Goal: Task Accomplishment & Management: Complete application form

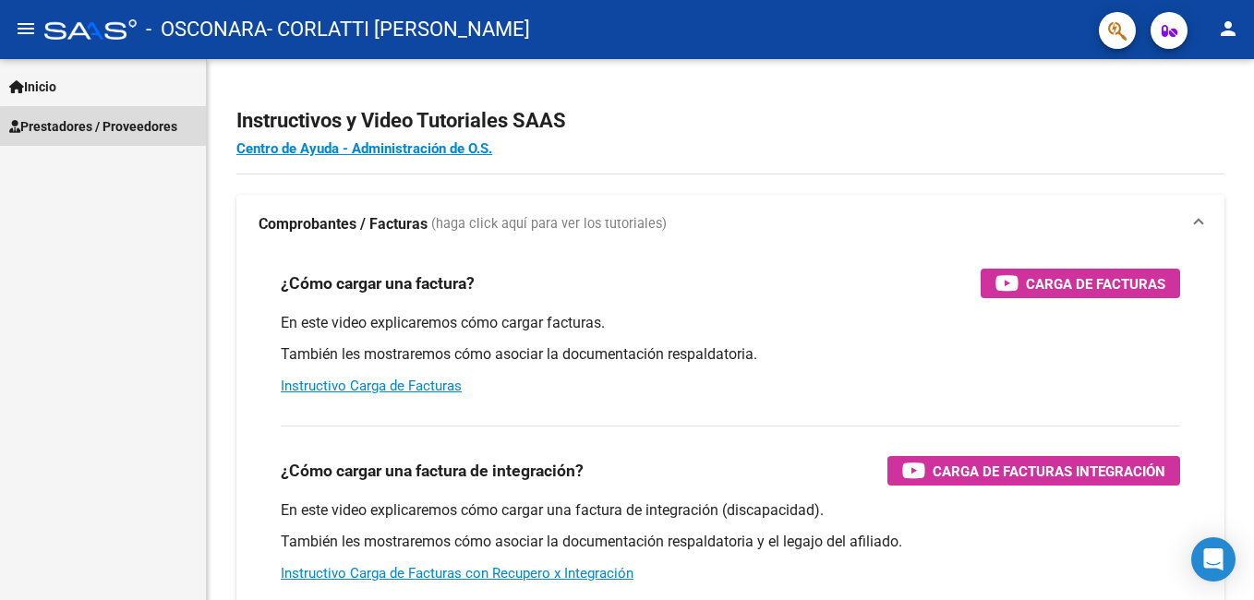
click at [103, 127] on span "Prestadores / Proveedores" at bounding box center [93, 126] width 168 height 20
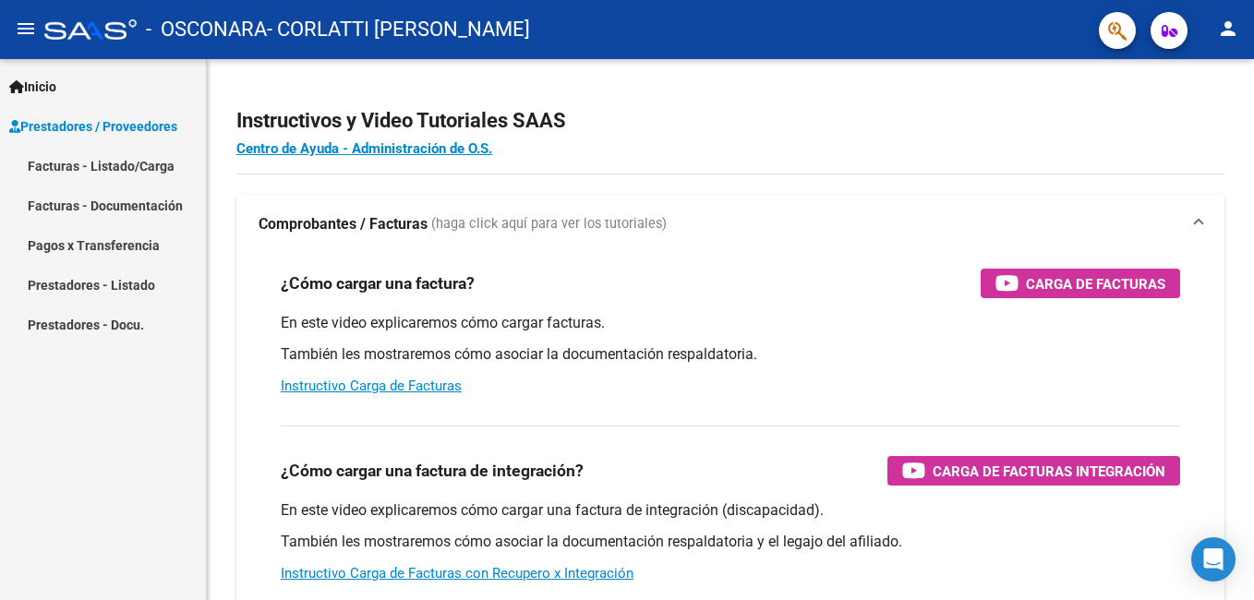
click at [127, 169] on link "Facturas - Listado/Carga" at bounding box center [103, 166] width 206 height 40
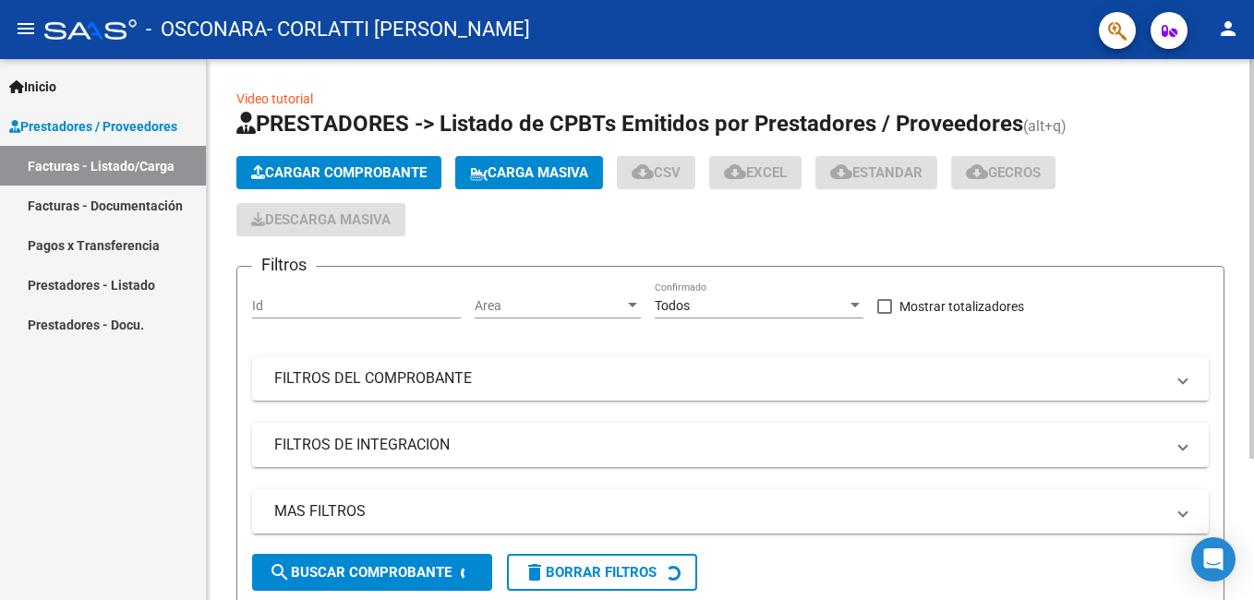
click at [309, 160] on button "Cargar Comprobante" at bounding box center [338, 172] width 205 height 33
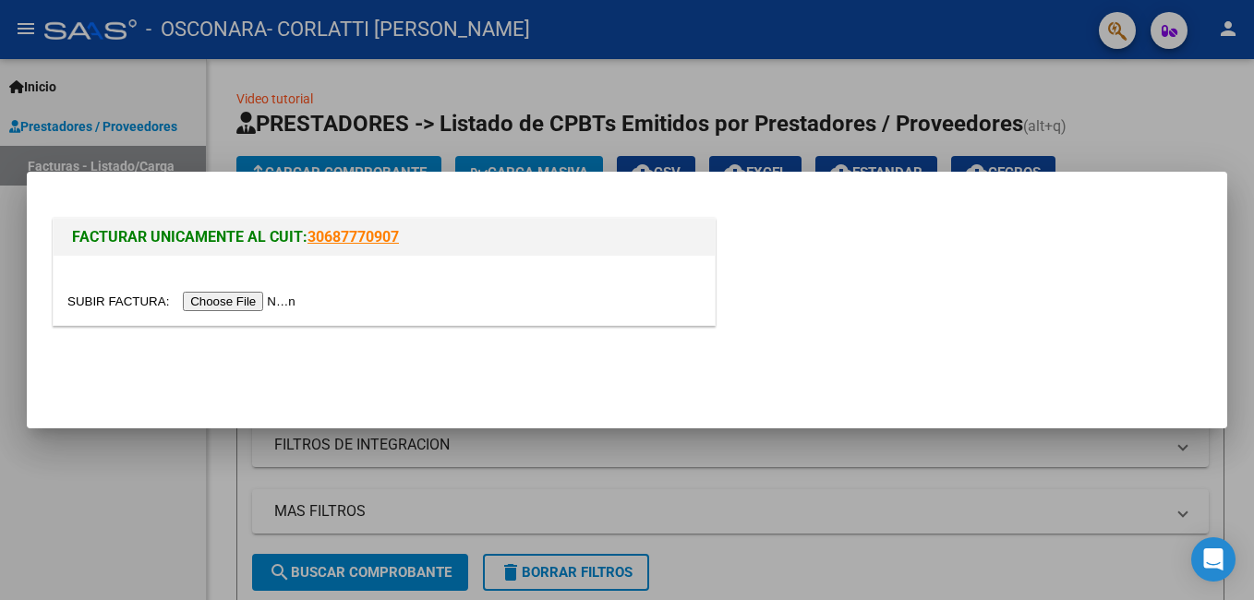
click at [239, 296] on input "file" at bounding box center [184, 301] width 234 height 19
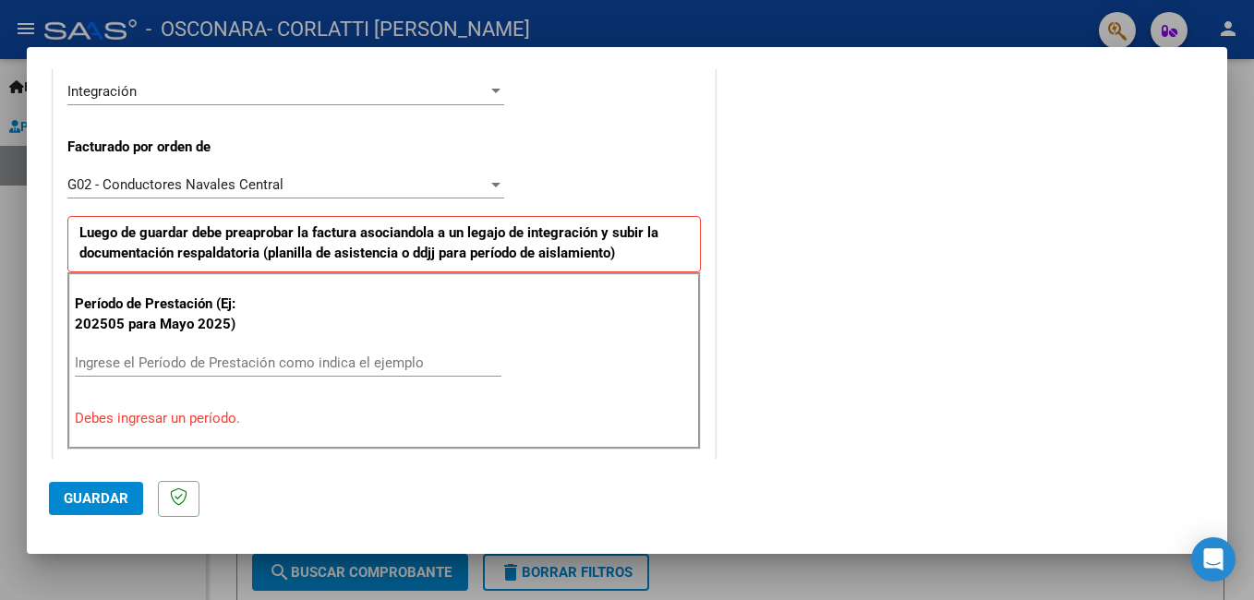
scroll to position [554, 0]
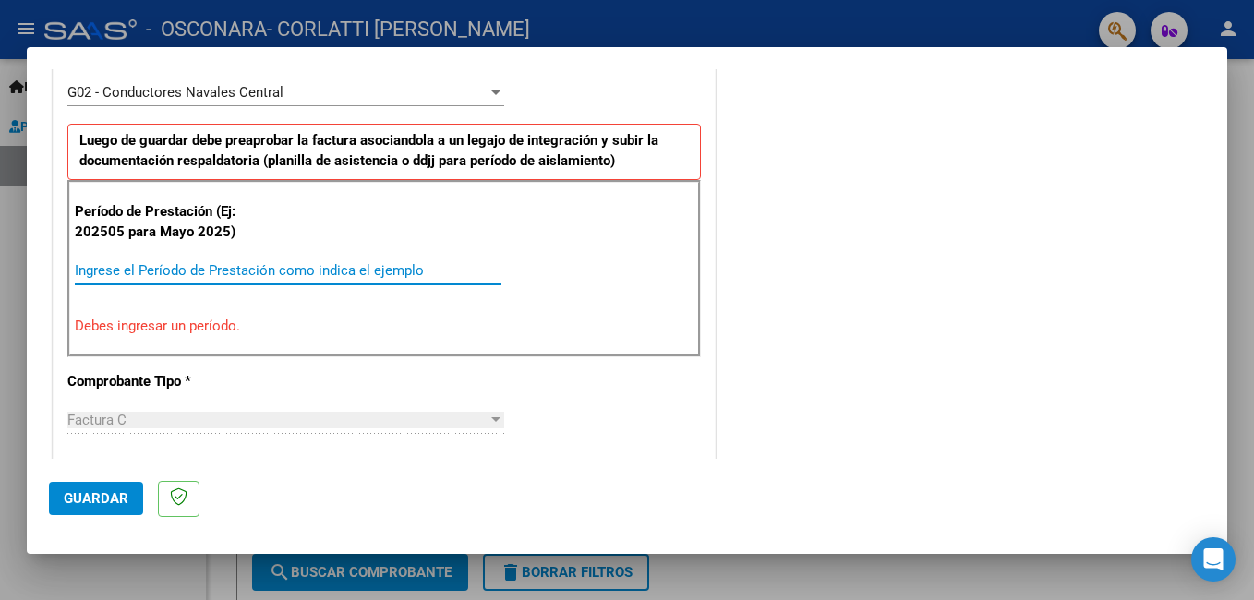
click at [199, 272] on input "Ingrese el Período de Prestación como indica el ejemplo" at bounding box center [288, 270] width 427 height 17
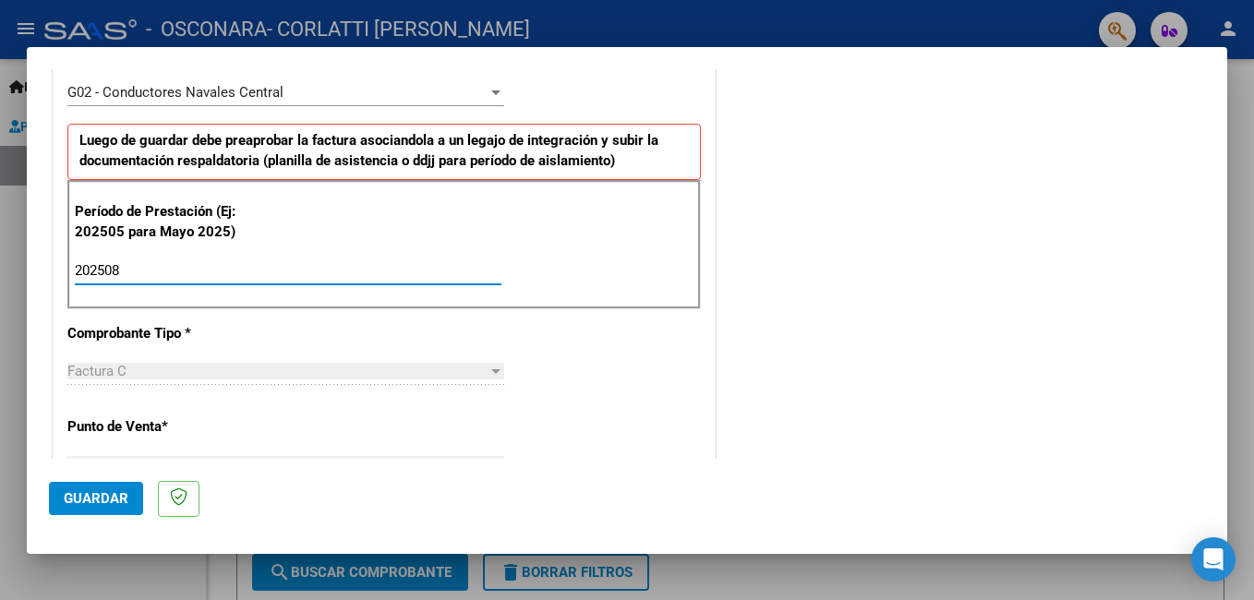
type input "202508"
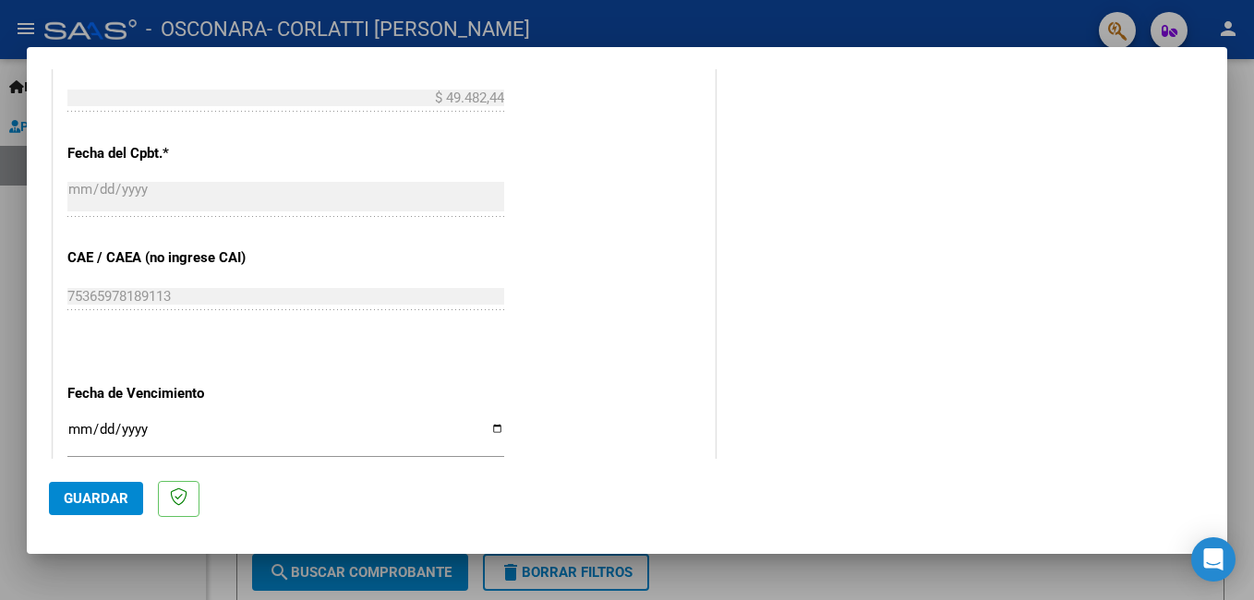
scroll to position [1201, 0]
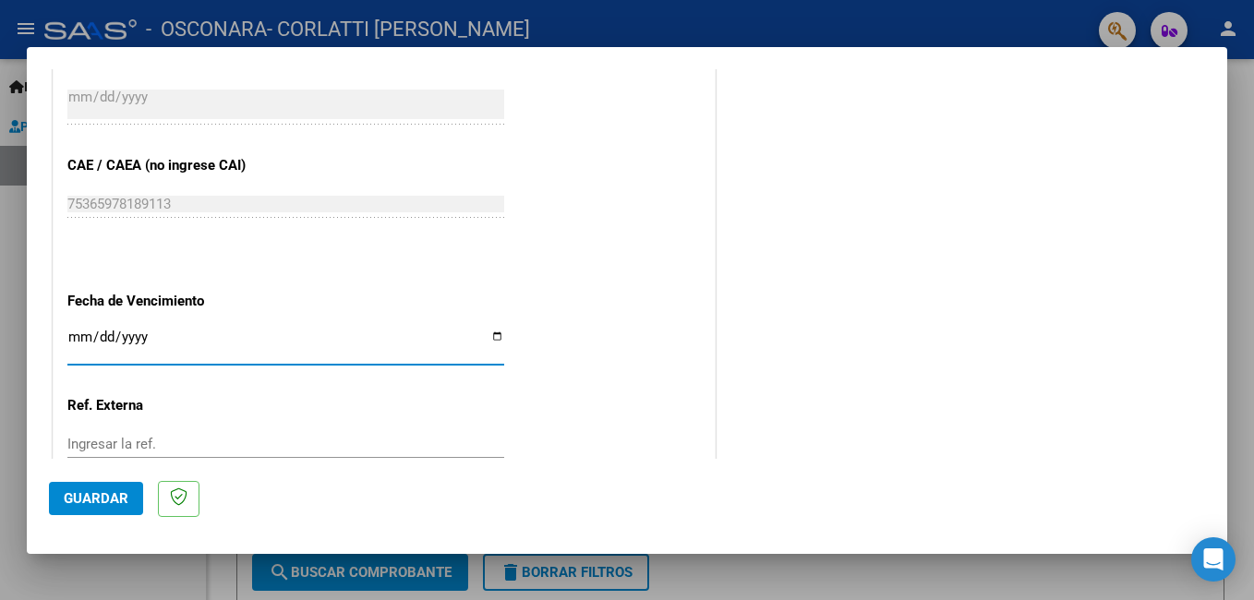
click at [489, 335] on input "Ingresar la fecha" at bounding box center [285, 345] width 437 height 30
type input "[DATE]"
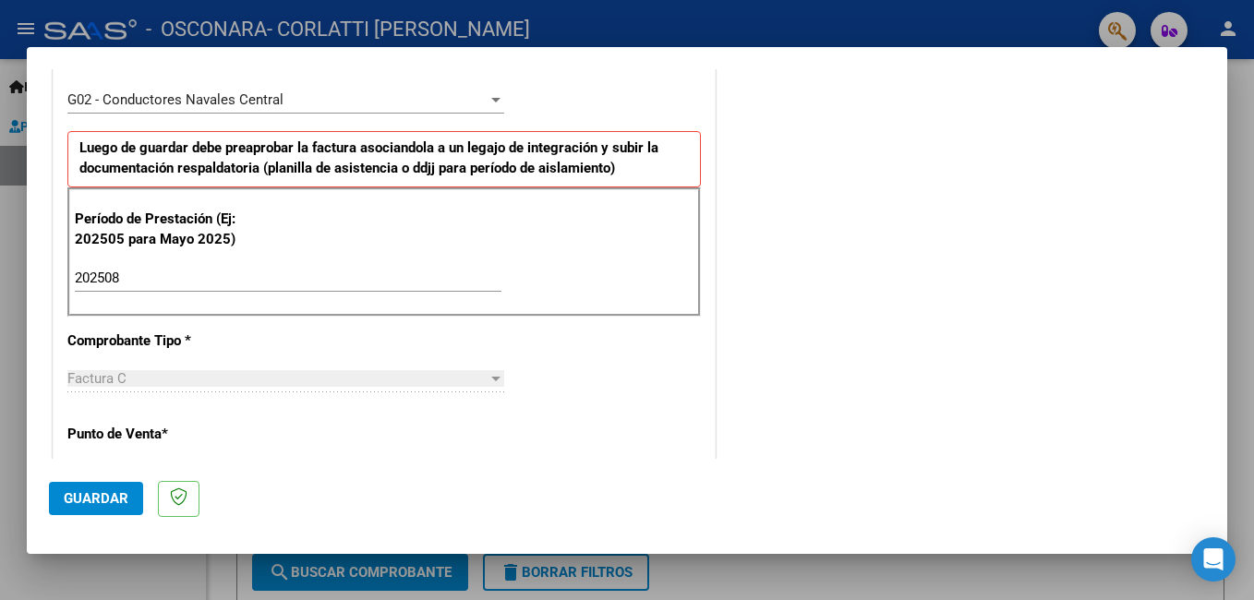
scroll to position [590, 0]
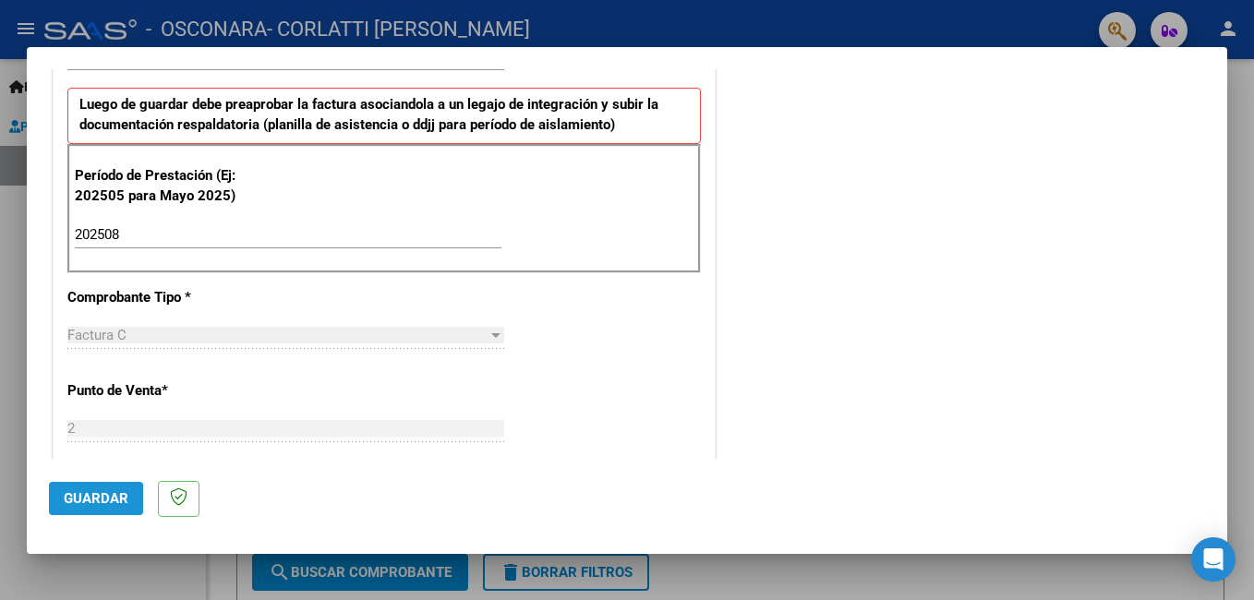
click at [51, 501] on button "Guardar" at bounding box center [96, 498] width 94 height 33
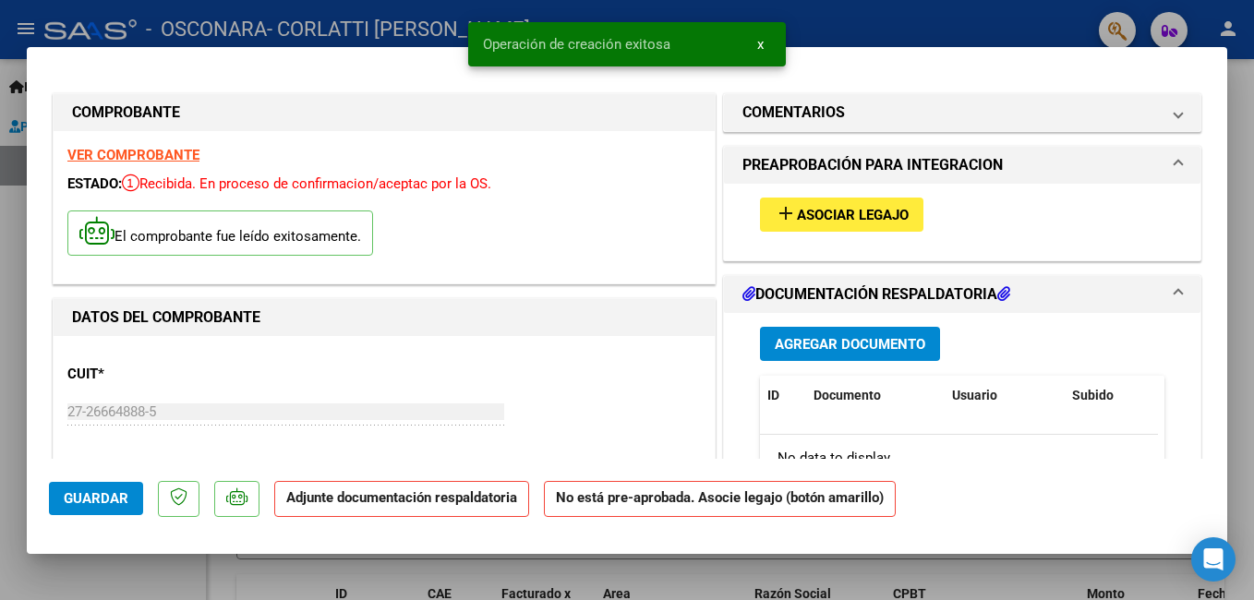
click at [802, 207] on span "Asociar Legajo" at bounding box center [853, 215] width 112 height 17
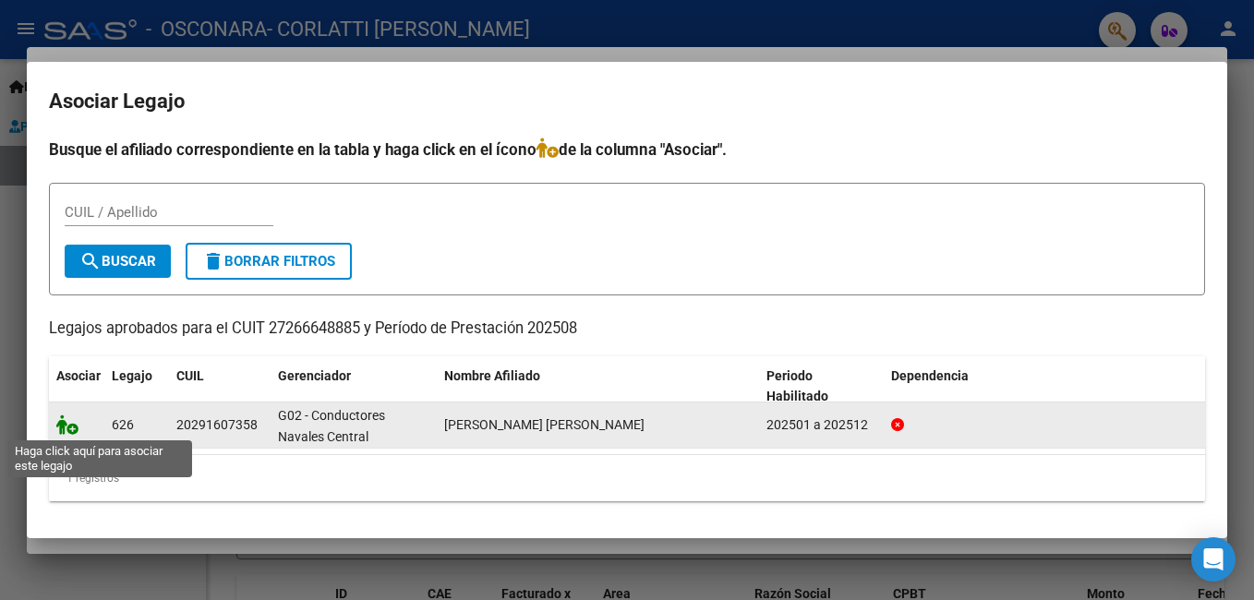
click at [68, 431] on icon at bounding box center [67, 425] width 22 height 20
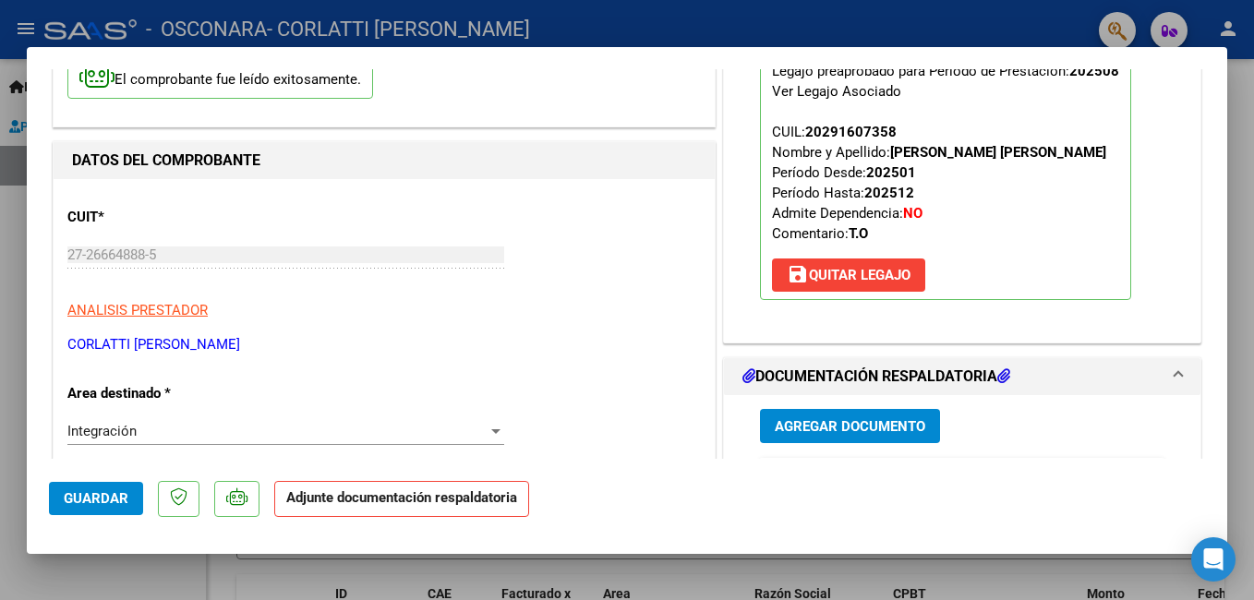
scroll to position [156, 0]
click at [830, 429] on span "Agregar Documento" at bounding box center [850, 427] width 151 height 17
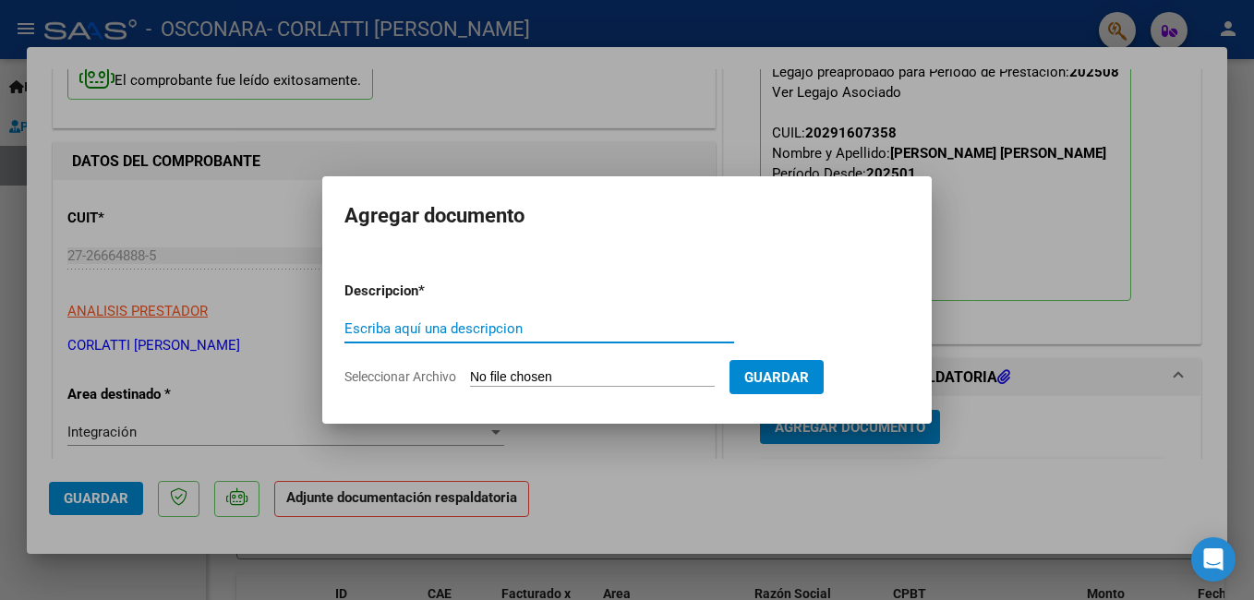
click at [506, 334] on input "Escriba aquí una descripcion" at bounding box center [539, 328] width 390 height 17
type input "asistencia"
click at [575, 375] on input "Seleccionar Archivo" at bounding box center [592, 378] width 245 height 18
type input "C:\fakepath\20250905_123843.jpg"
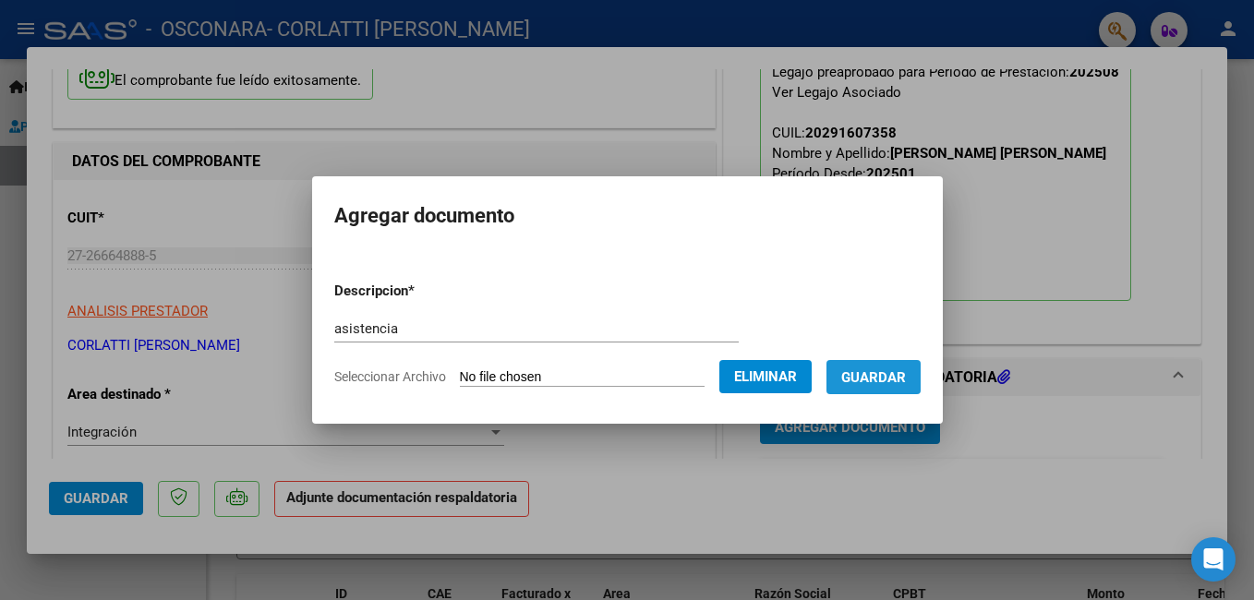
click at [893, 374] on span "Guardar" at bounding box center [873, 377] width 65 height 17
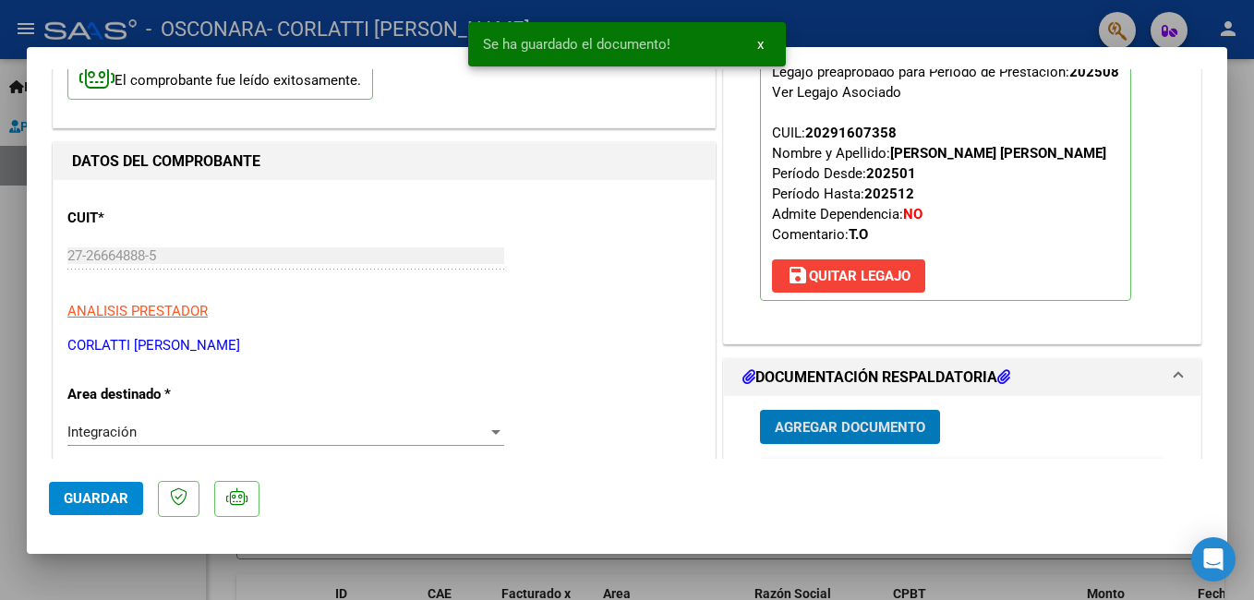
click at [818, 432] on span "Agregar Documento" at bounding box center [850, 427] width 151 height 17
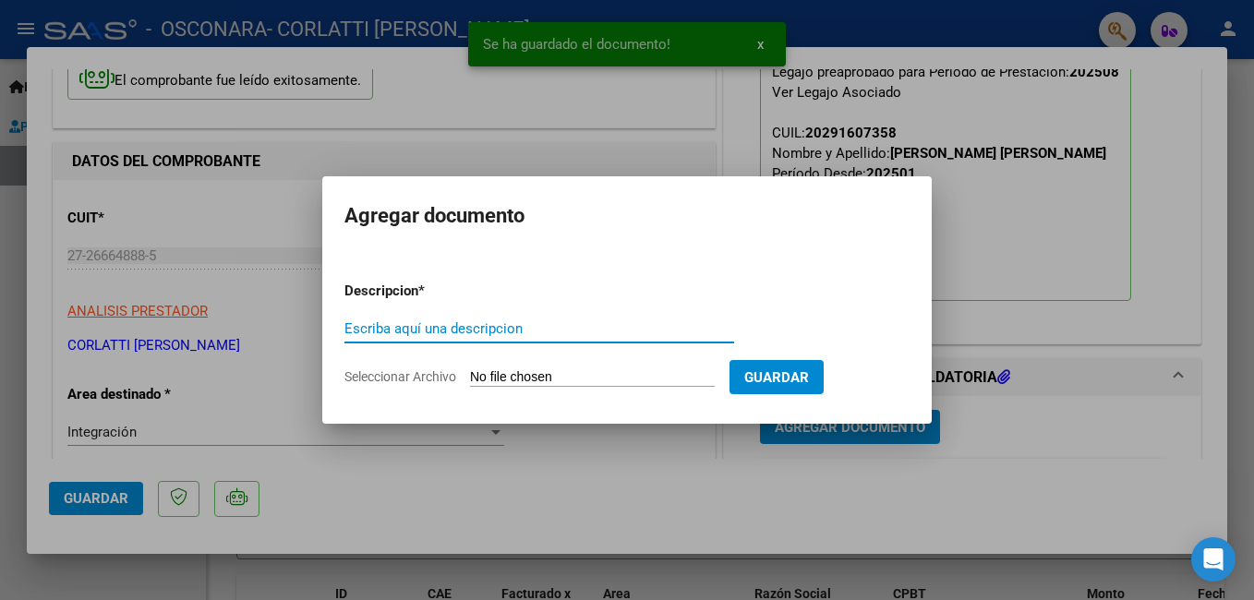
click at [489, 330] on input "Escriba aquí una descripcion" at bounding box center [539, 328] width 390 height 17
type input "informe"
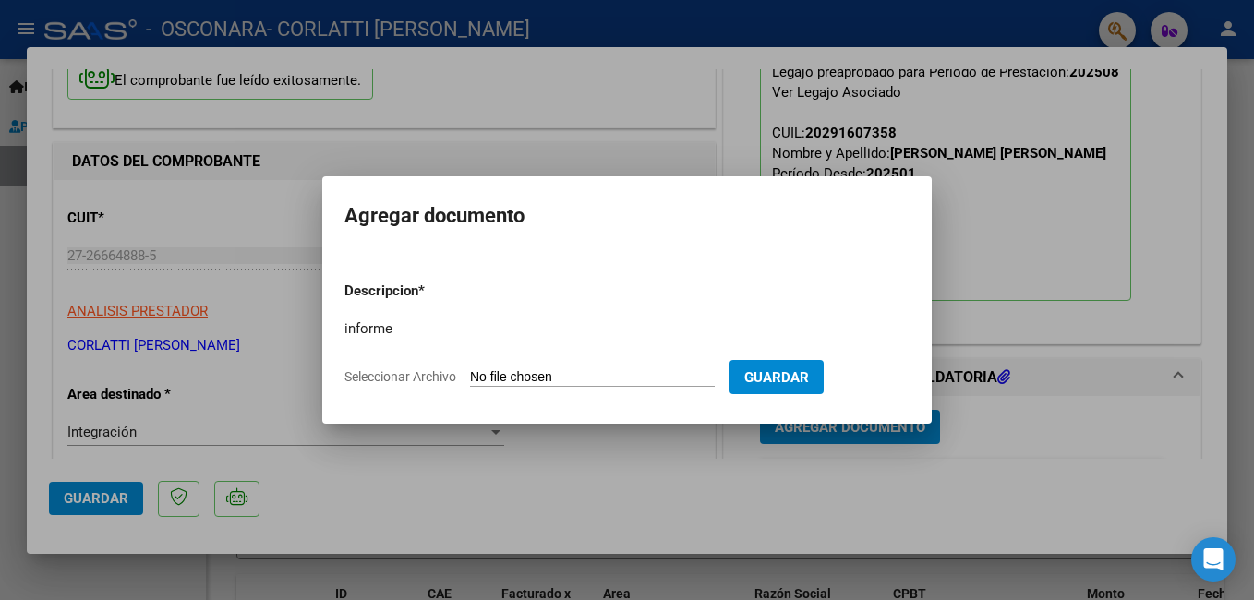
click at [609, 375] on input "Seleccionar Archivo" at bounding box center [592, 378] width 245 height 18
type input "C:\fakepath\INFORME MENSUAL.pdf"
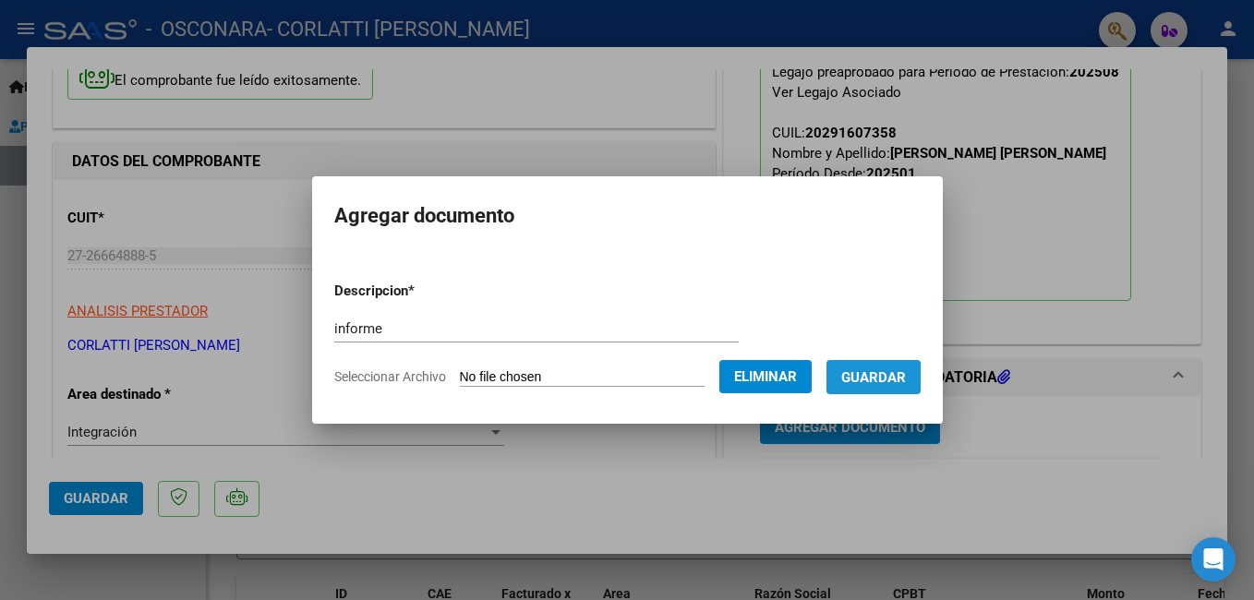
click at [847, 383] on span "Guardar" at bounding box center [873, 377] width 65 height 17
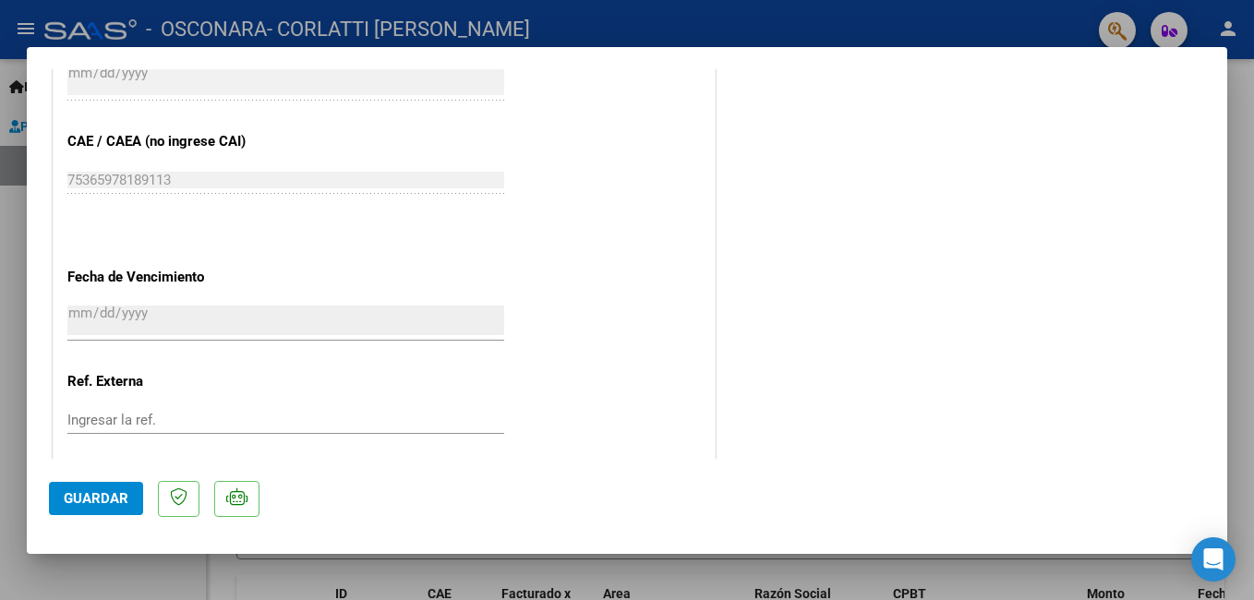
scroll to position [1293, 0]
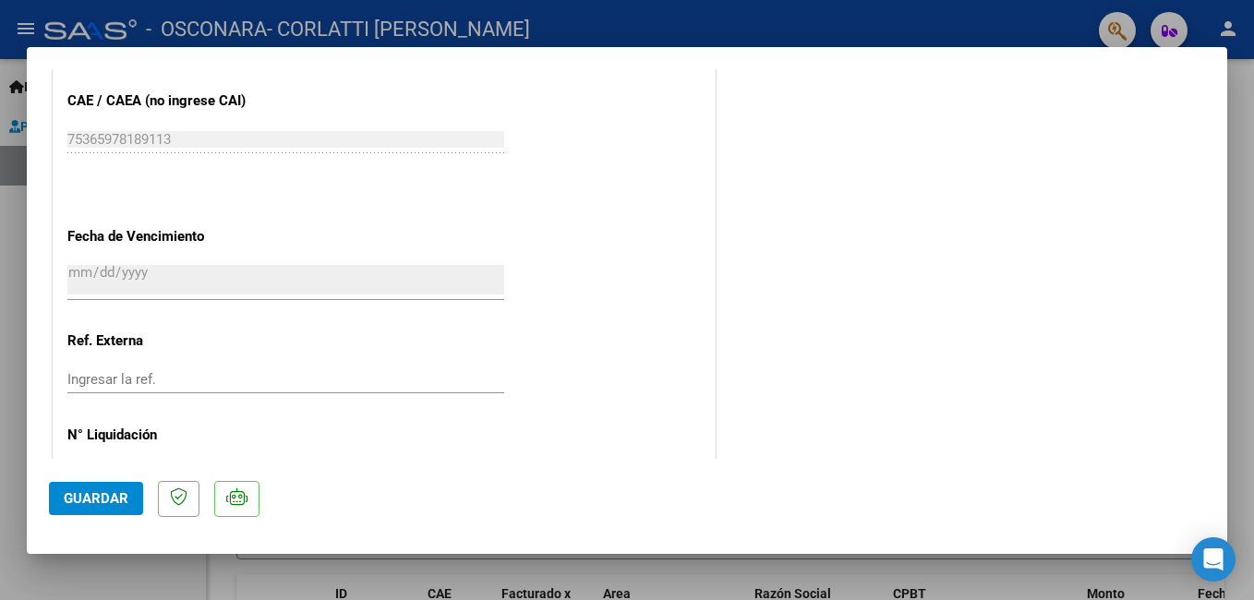
click at [92, 491] on span "Guardar" at bounding box center [96, 498] width 65 height 17
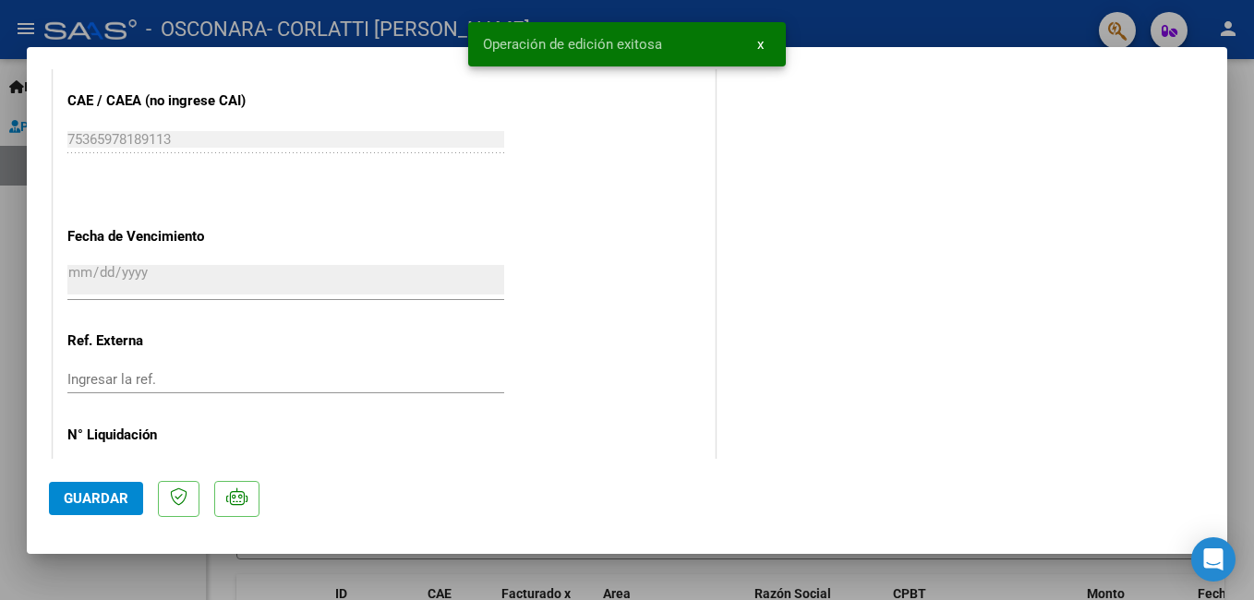
click at [8, 321] on div at bounding box center [627, 300] width 1254 height 600
type input "$ 0,00"
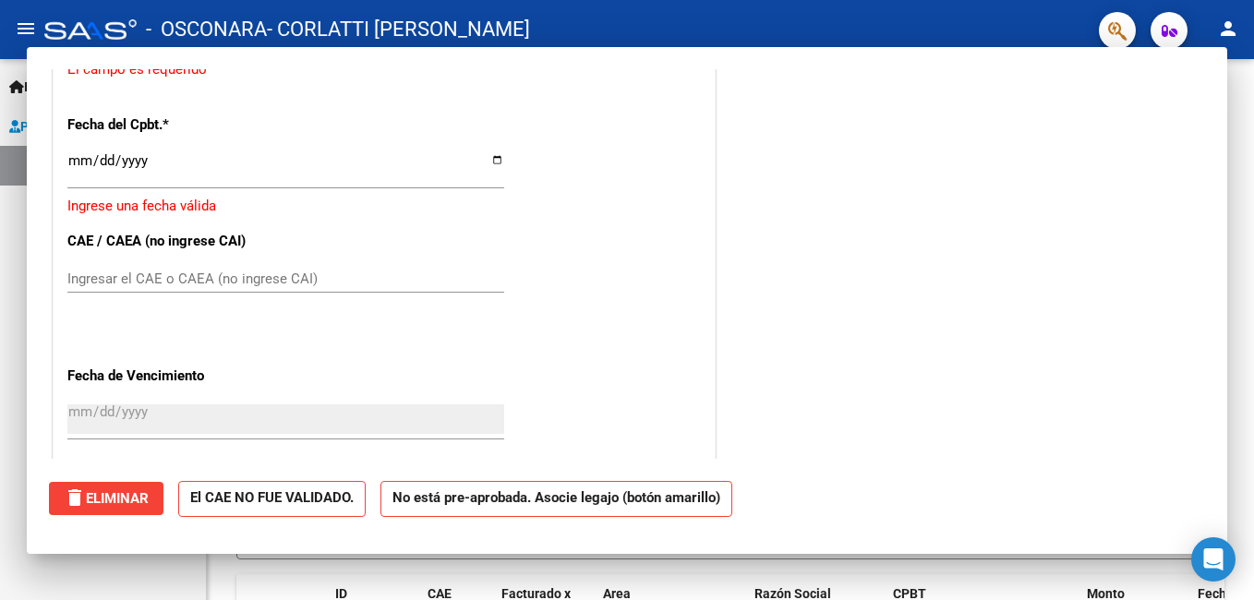
scroll to position [1421, 0]
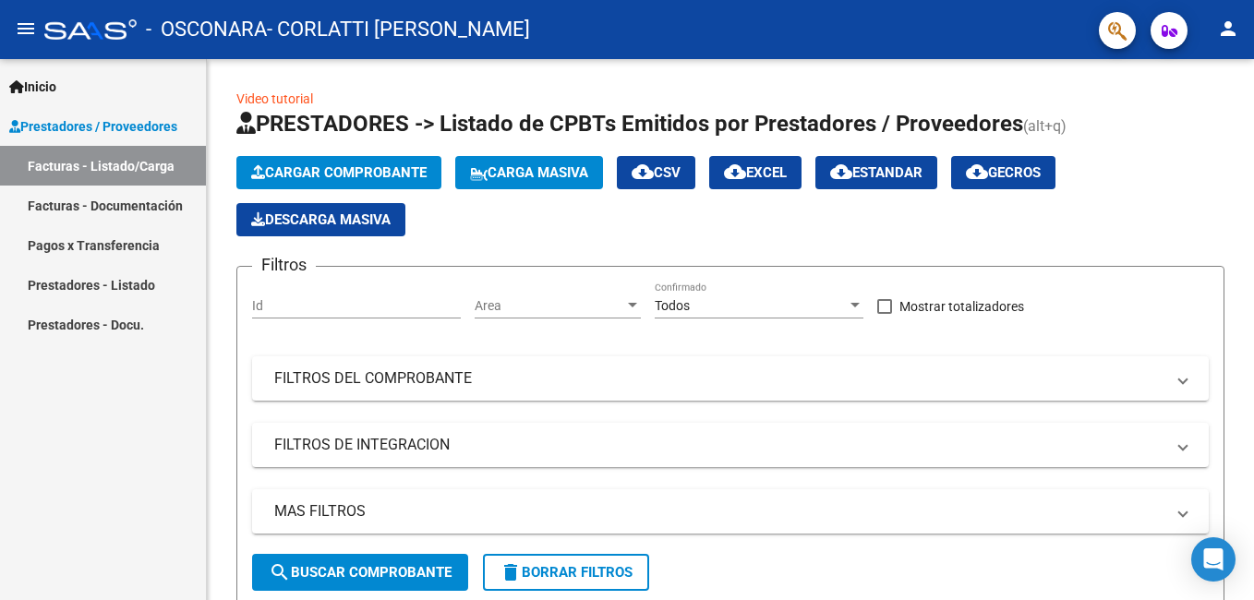
click at [127, 210] on link "Facturas - Documentación" at bounding box center [103, 206] width 206 height 40
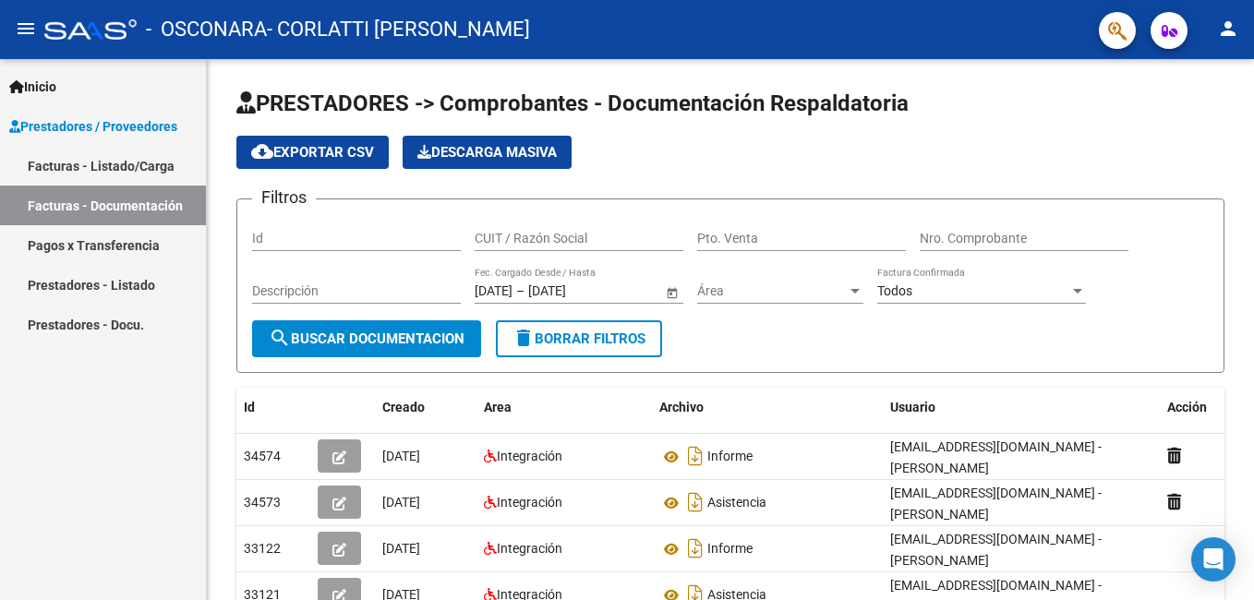
click at [73, 243] on link "Pagos x Transferencia" at bounding box center [103, 245] width 206 height 40
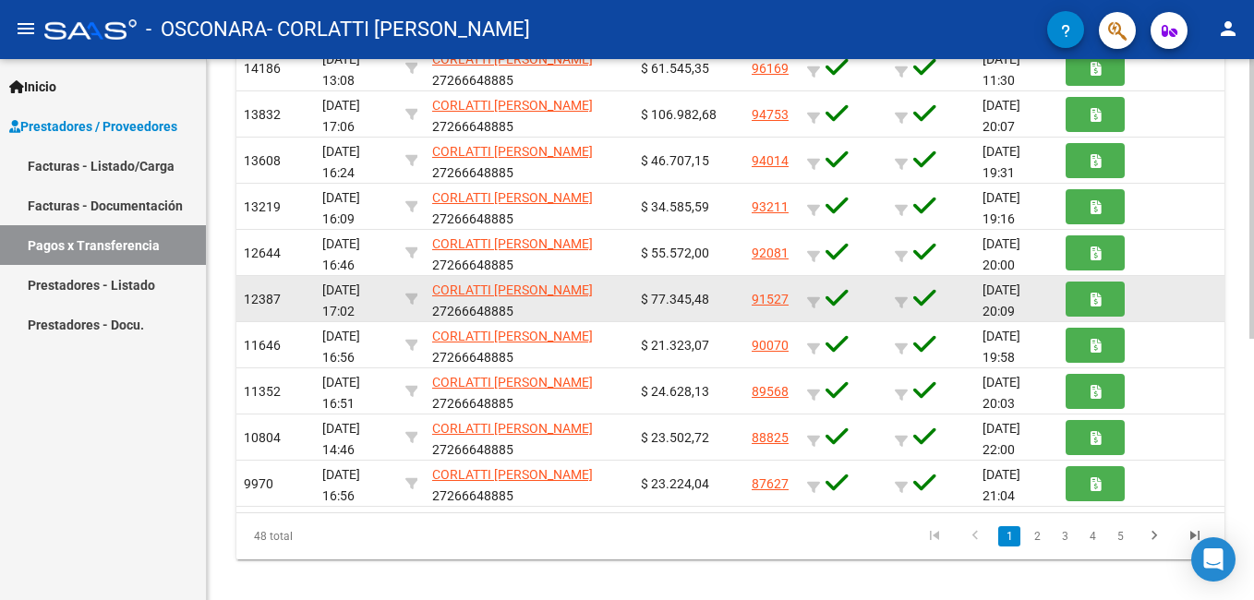
scroll to position [507, 0]
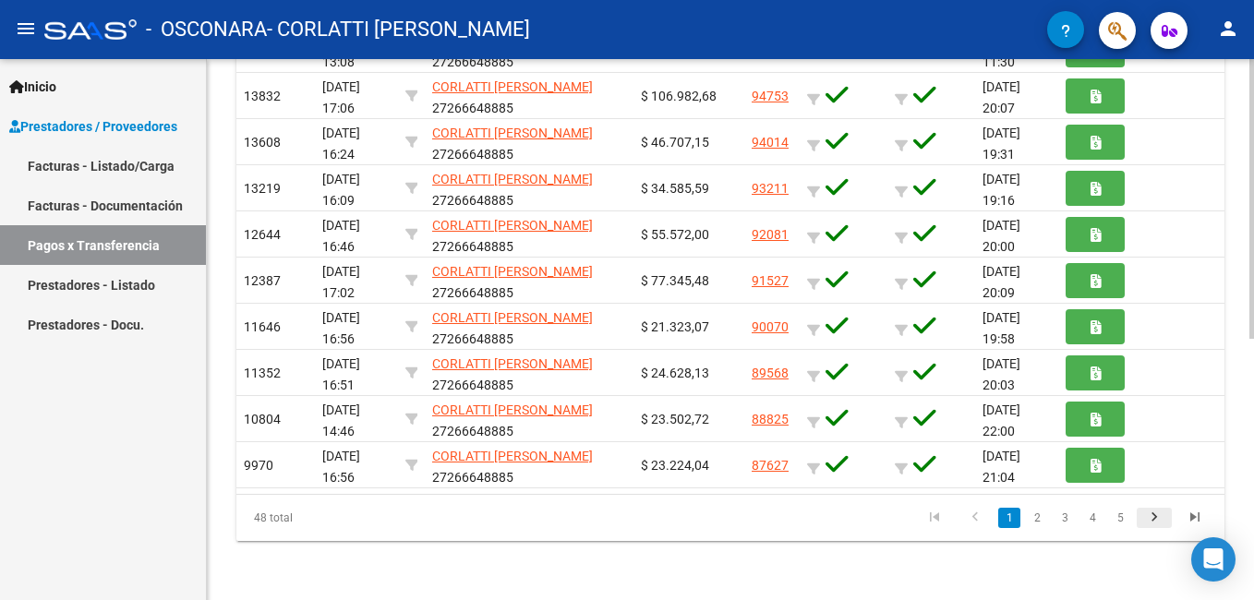
click at [1154, 525] on icon "go to next page" at bounding box center [1154, 520] width 24 height 22
click at [1116, 520] on link "5" at bounding box center [1120, 518] width 22 height 20
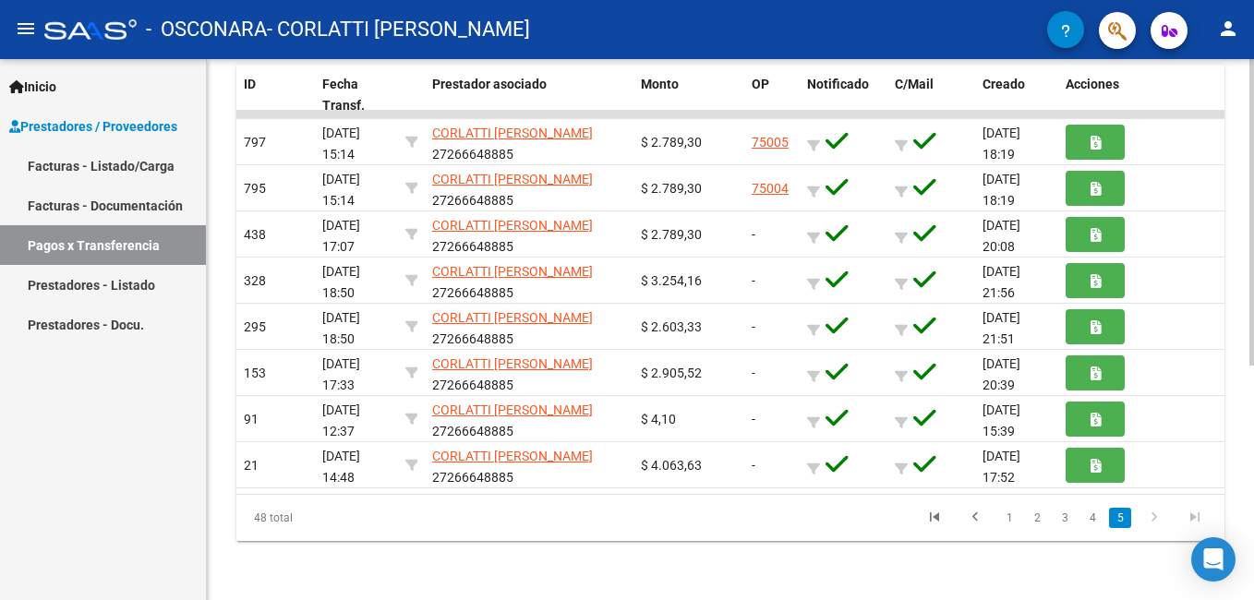
click at [1008, 519] on link "1" at bounding box center [1009, 518] width 22 height 20
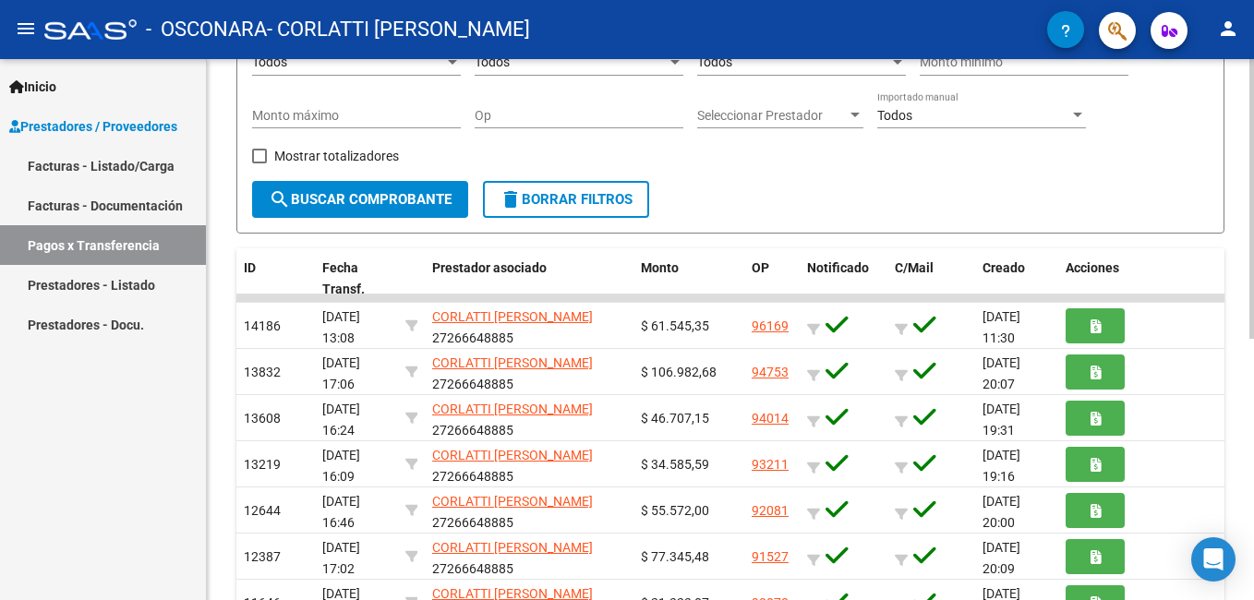
scroll to position [138, 0]
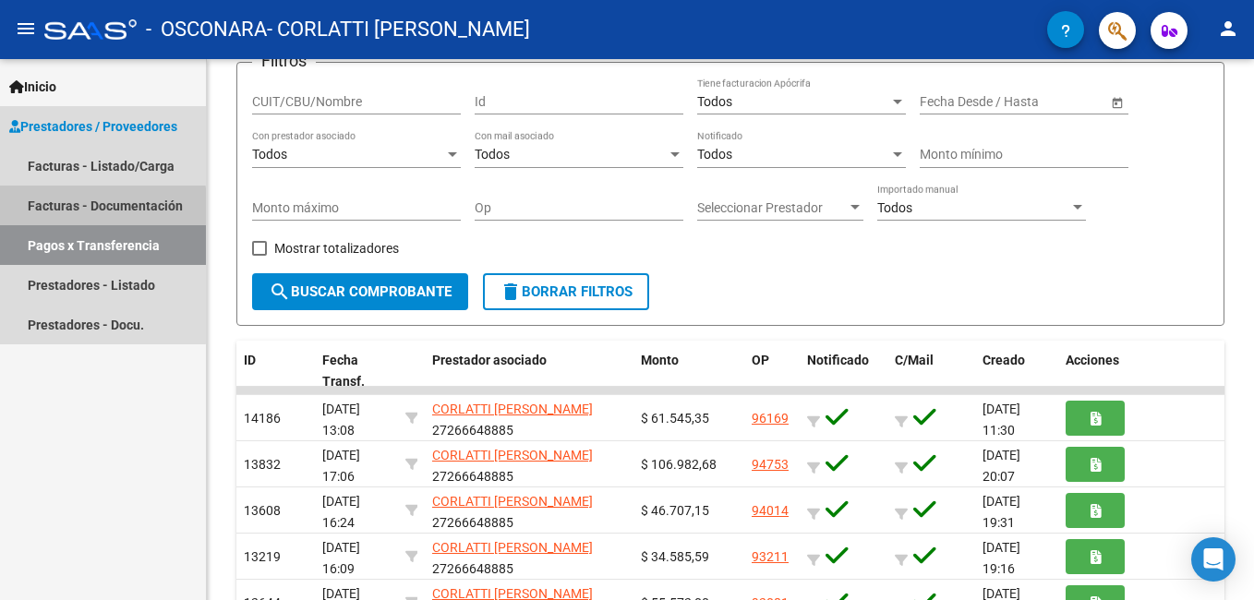
click at [89, 209] on link "Facturas - Documentación" at bounding box center [103, 206] width 206 height 40
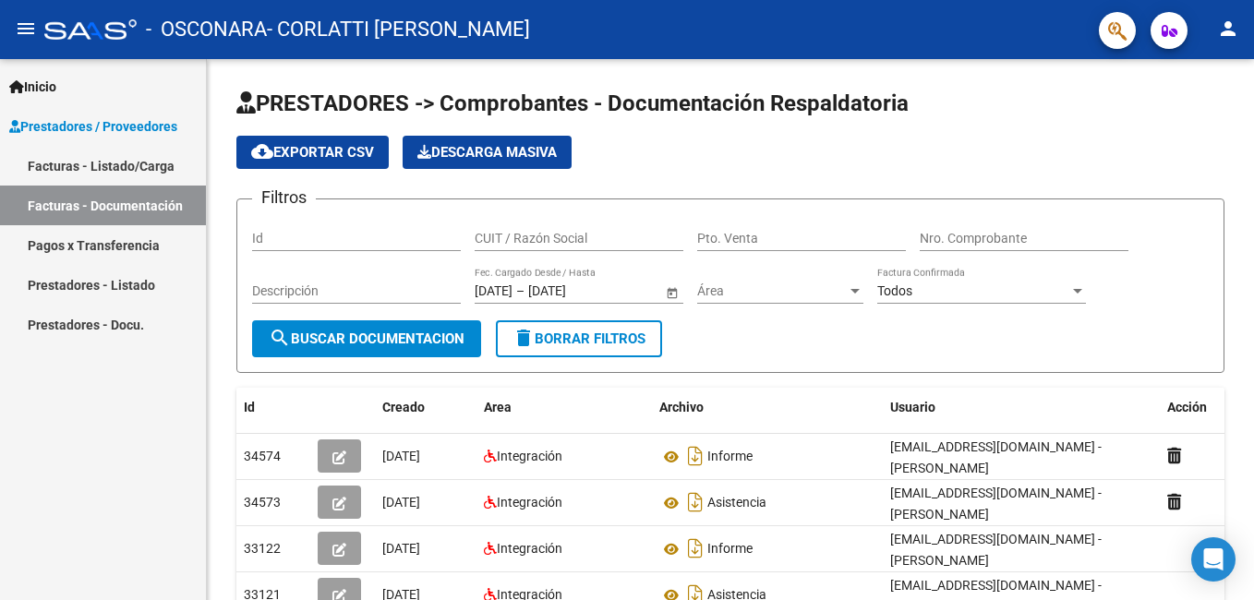
click at [113, 151] on link "Facturas - Listado/Carga" at bounding box center [103, 166] width 206 height 40
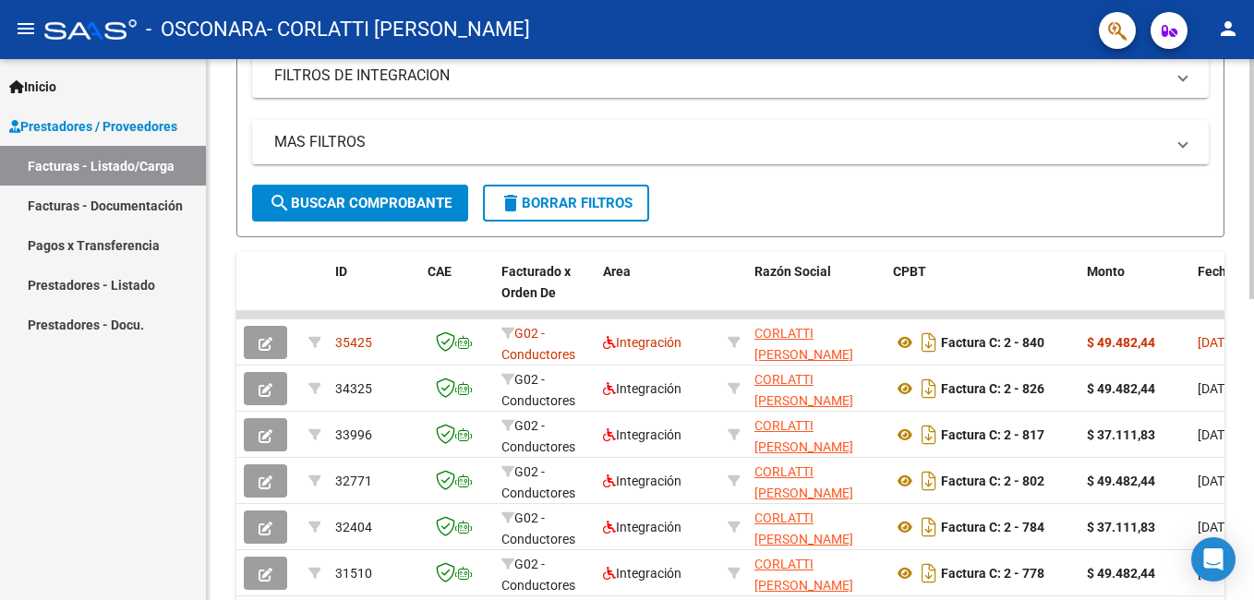
scroll to position [462, 0]
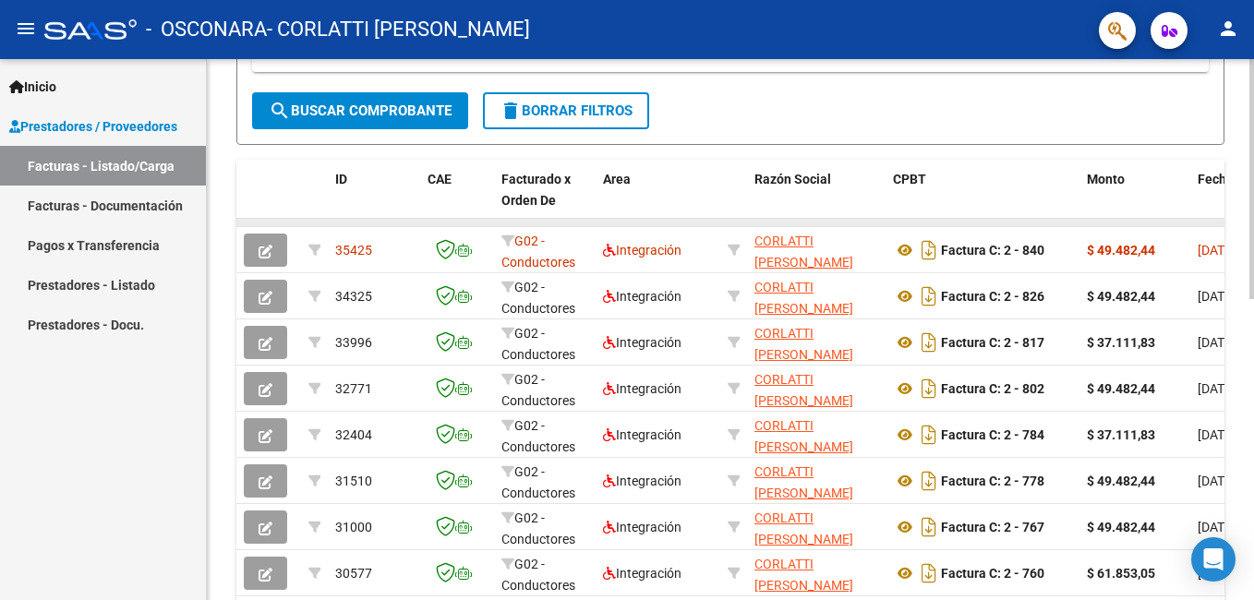
drag, startPoint x: 621, startPoint y: 219, endPoint x: 727, endPoint y: 219, distance: 106.2
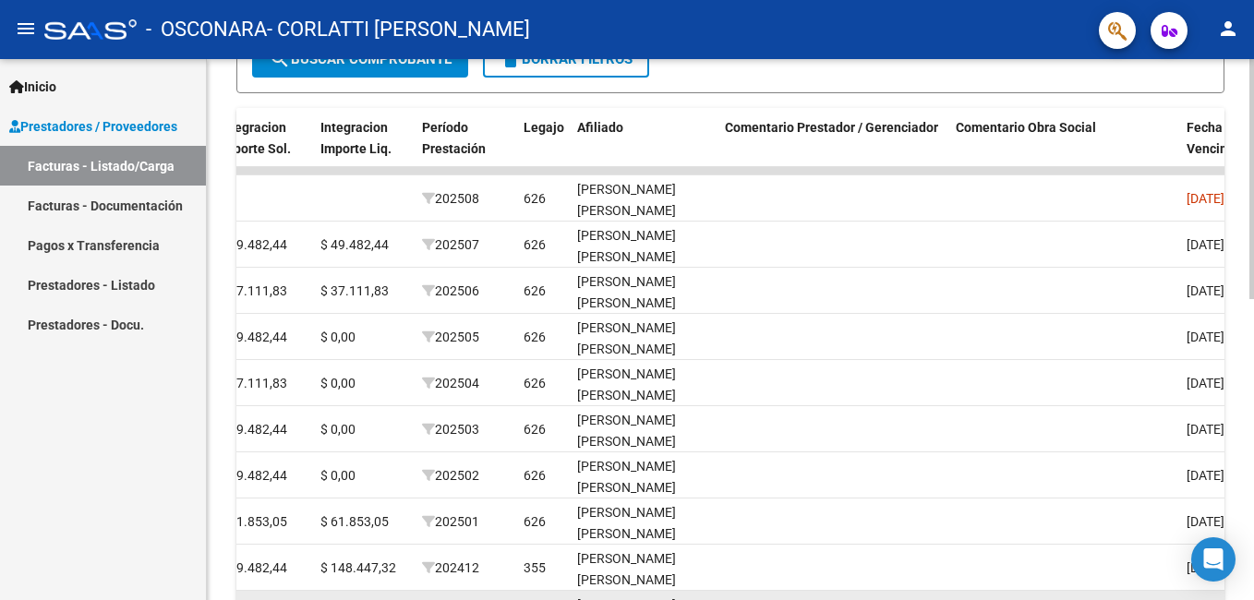
scroll to position [492, 0]
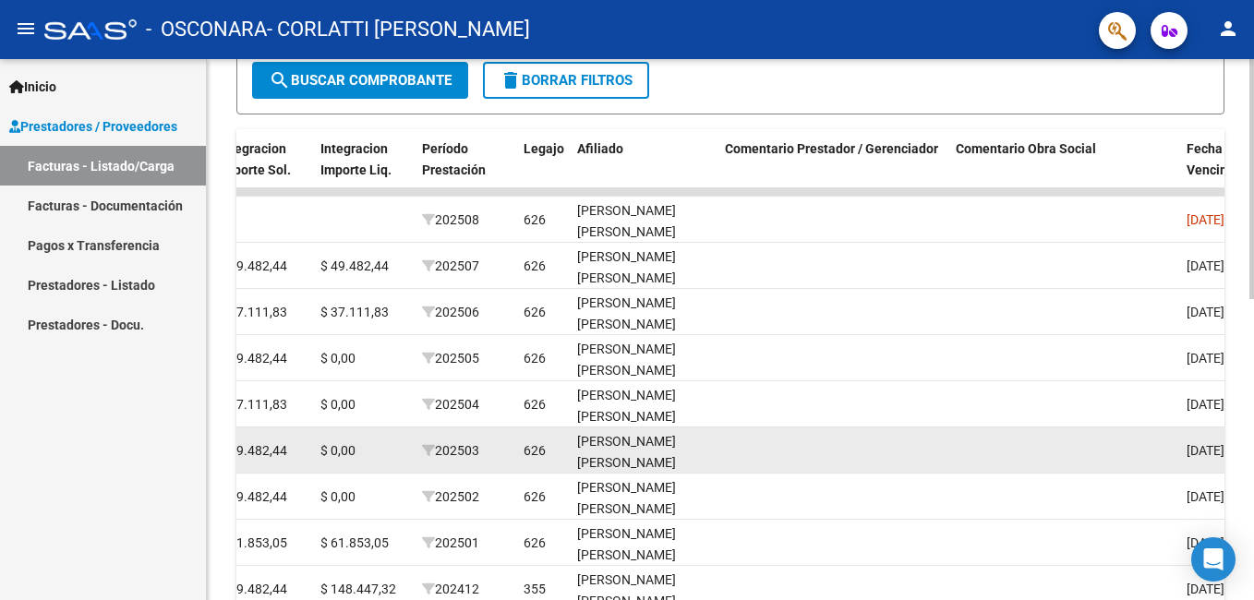
drag, startPoint x: 769, startPoint y: 440, endPoint x: 897, endPoint y: 455, distance: 128.4
click at [897, 455] on datatable-body-cell at bounding box center [833, 450] width 231 height 45
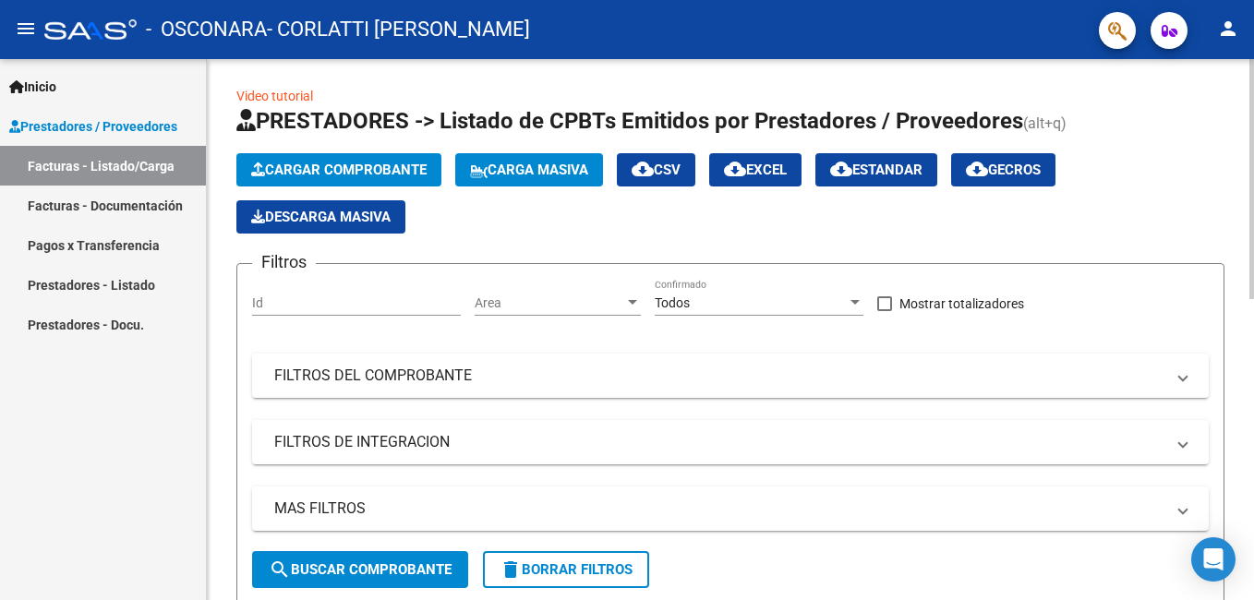
scroll to position [0, 0]
